Goal: Information Seeking & Learning: Learn about a topic

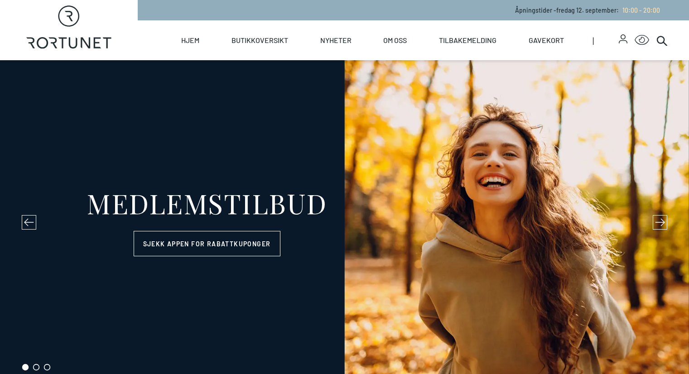
select select "NO"
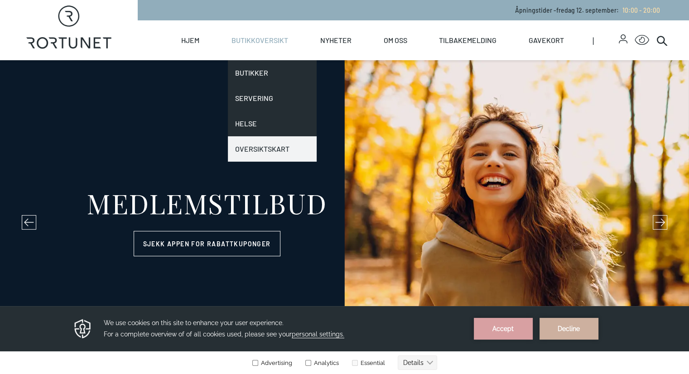
click at [294, 145] on link "Oversiktskart" at bounding box center [272, 148] width 89 height 25
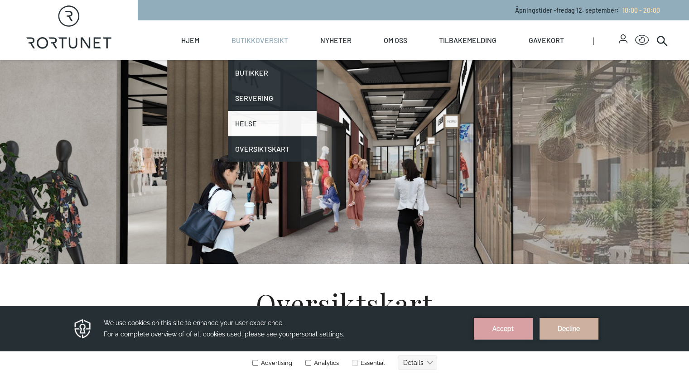
click at [297, 127] on link "Helse" at bounding box center [272, 123] width 89 height 25
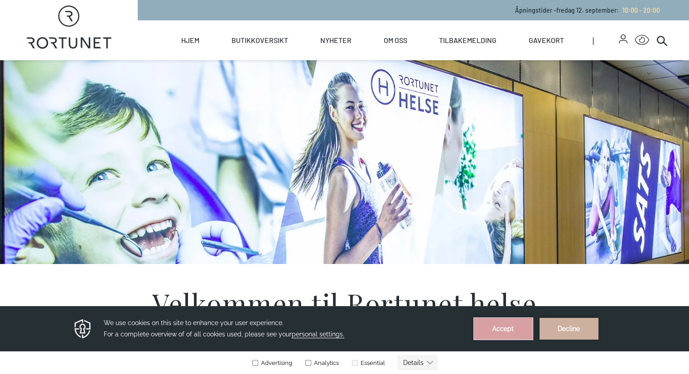
click at [505, 333] on button "Accept" at bounding box center [503, 329] width 59 height 22
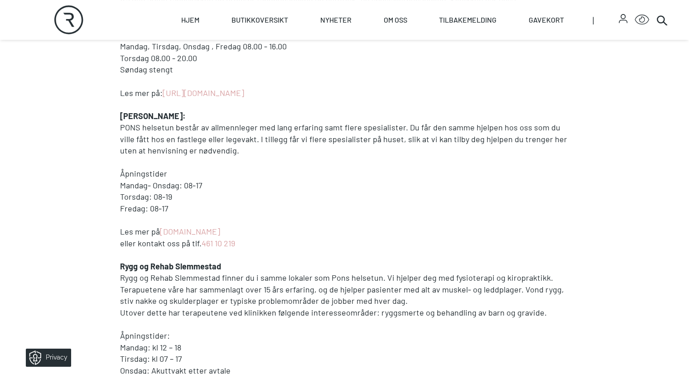
scroll to position [363, 0]
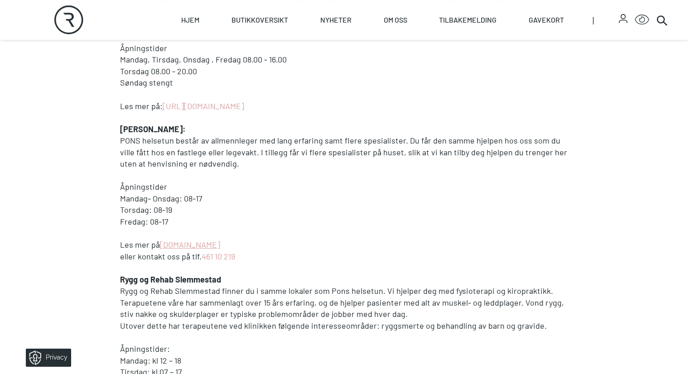
click at [160, 250] on link "[DOMAIN_NAME]" at bounding box center [190, 245] width 60 height 10
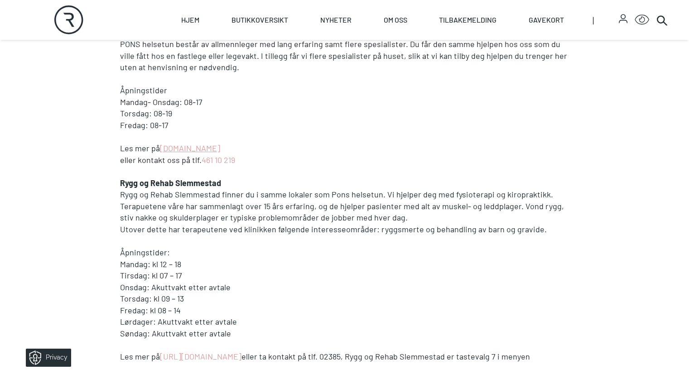
scroll to position [458, 0]
click at [120, 189] on strong "Rygg og Rehab Slemmestad" at bounding box center [170, 184] width 101 height 10
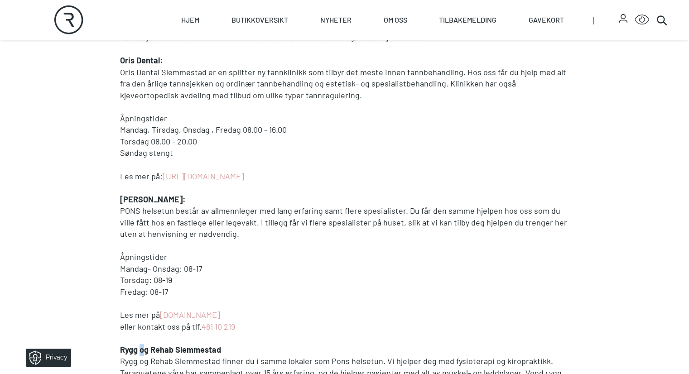
scroll to position [277, 0]
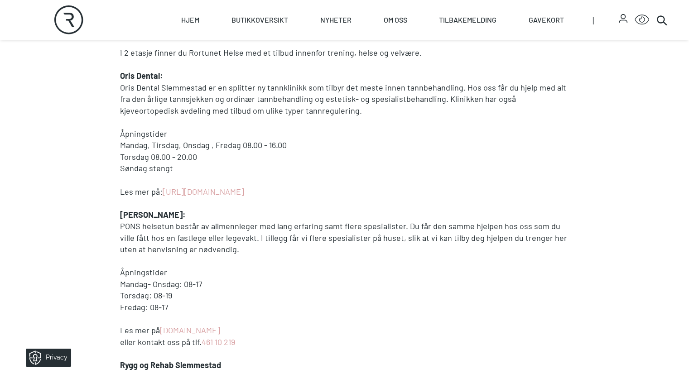
click at [120, 71] on p at bounding box center [345, 65] width 450 height 12
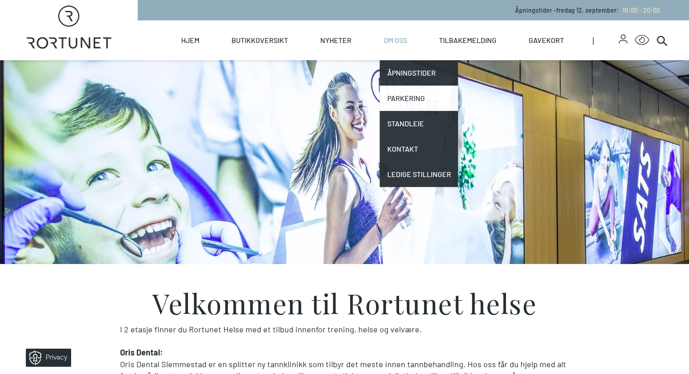
click at [426, 97] on link "Parkering" at bounding box center [419, 98] width 78 height 25
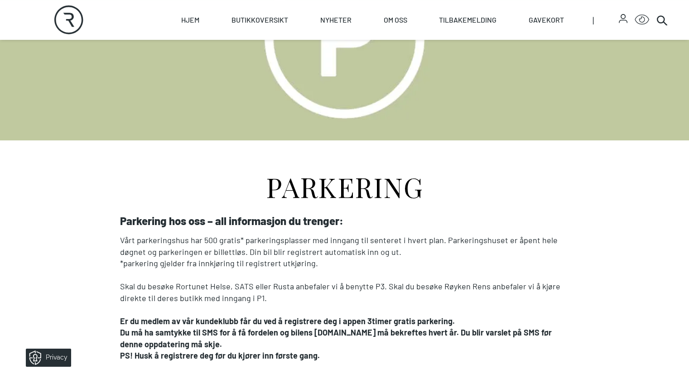
scroll to position [131, 0]
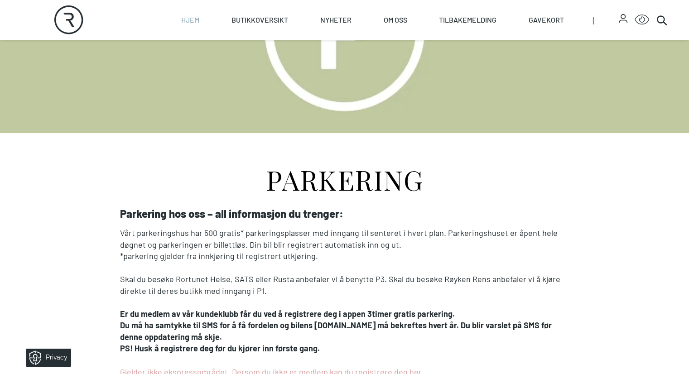
click at [199, 22] on link "Hjem" at bounding box center [190, 20] width 18 height 40
select select "NO"
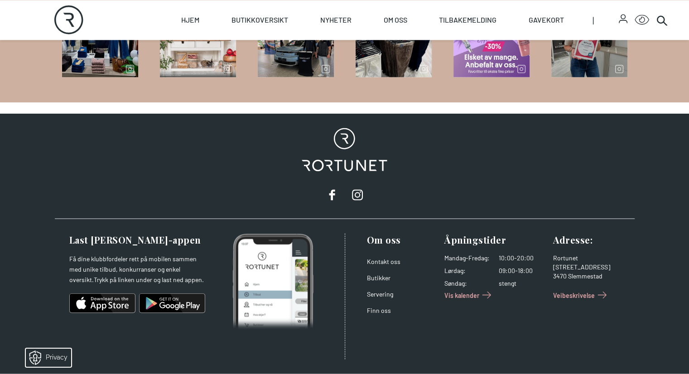
scroll to position [1474, 0]
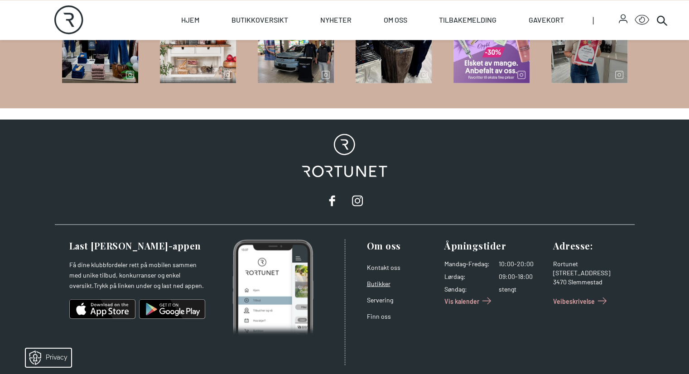
click at [380, 283] on link "Butikker" at bounding box center [379, 284] width 24 height 8
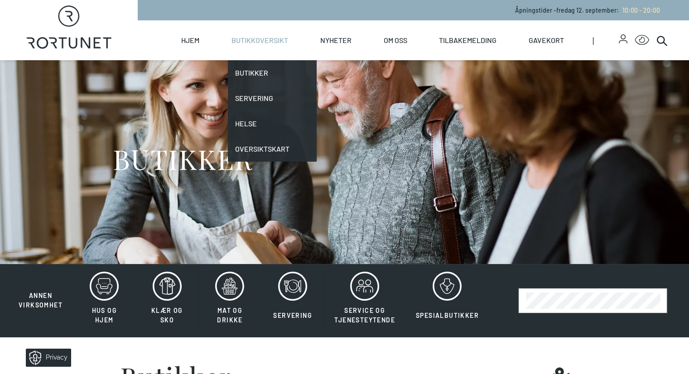
click at [288, 37] on link "Butikkoversikt" at bounding box center [260, 40] width 57 height 40
click at [277, 77] on link "Butikker" at bounding box center [272, 72] width 89 height 25
click at [290, 72] on link "Butikker" at bounding box center [272, 72] width 89 height 25
click at [283, 78] on link "Butikker" at bounding box center [272, 72] width 89 height 25
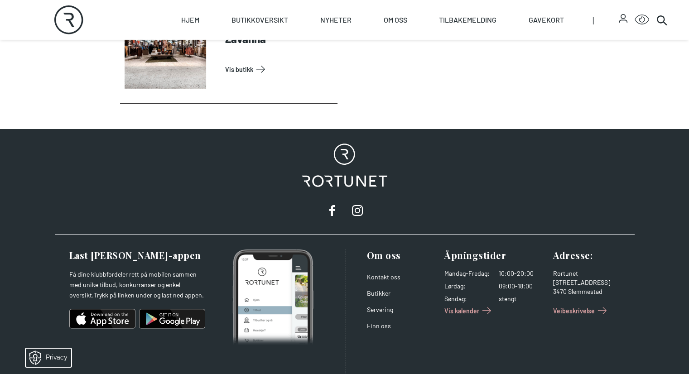
scroll to position [3192, 0]
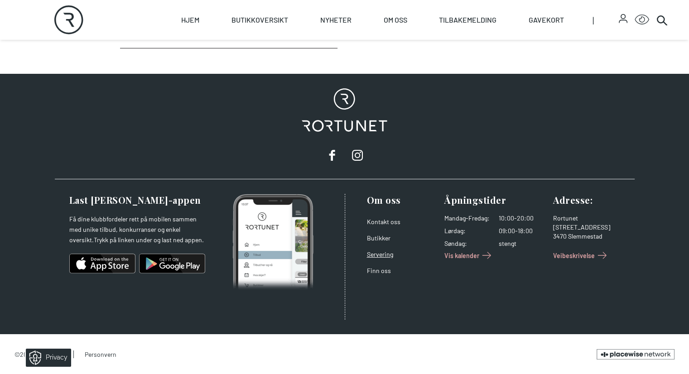
click at [380, 252] on link "Servering" at bounding box center [380, 255] width 26 height 8
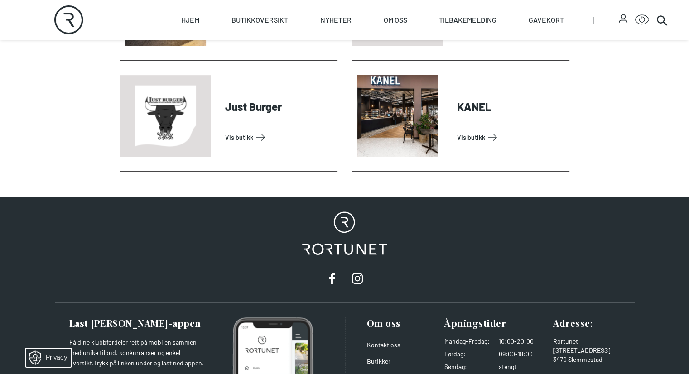
scroll to position [453, 0]
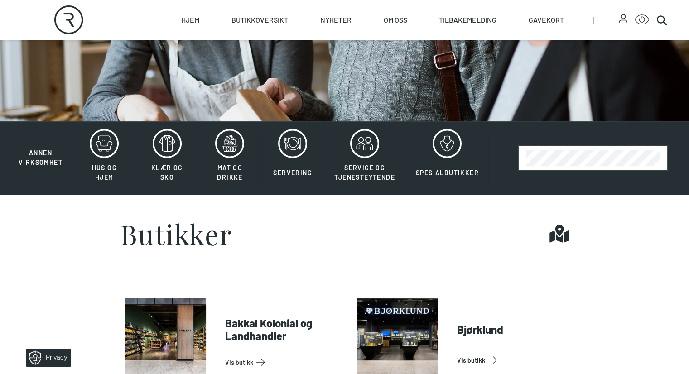
scroll to position [136, 0]
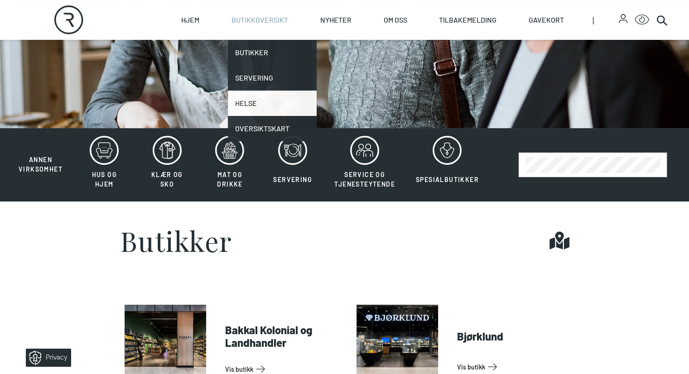
click at [285, 105] on link "Helse" at bounding box center [272, 103] width 89 height 25
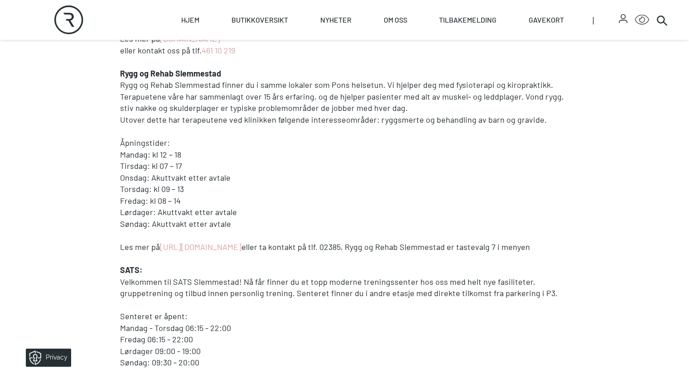
scroll to position [589, 0]
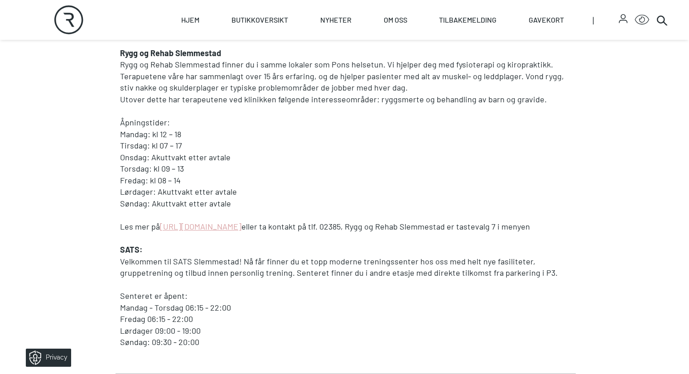
click at [160, 232] on link "[URL][DOMAIN_NAME]" at bounding box center [201, 227] width 82 height 10
